Goal: Task Accomplishment & Management: Manage account settings

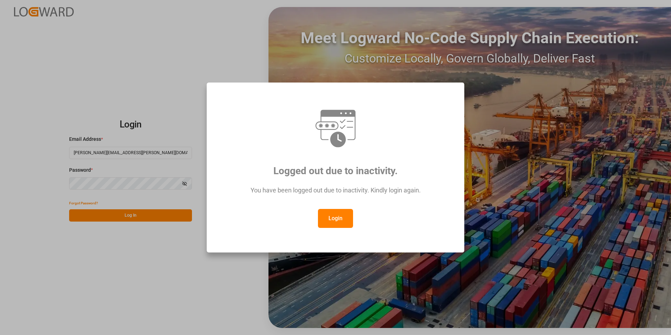
click at [340, 214] on button "Login" at bounding box center [335, 218] width 35 height 19
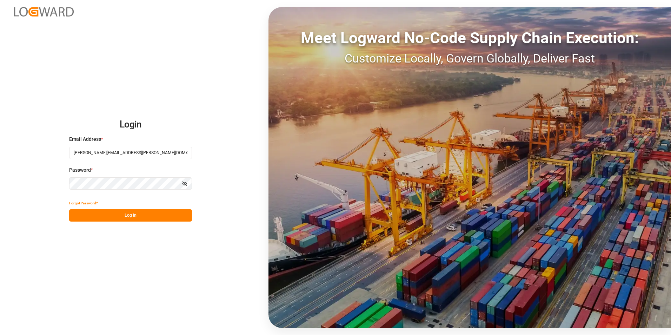
click at [132, 215] on button "Log In" at bounding box center [130, 215] width 123 height 12
